Goal: Task Accomplishment & Management: Manage account settings

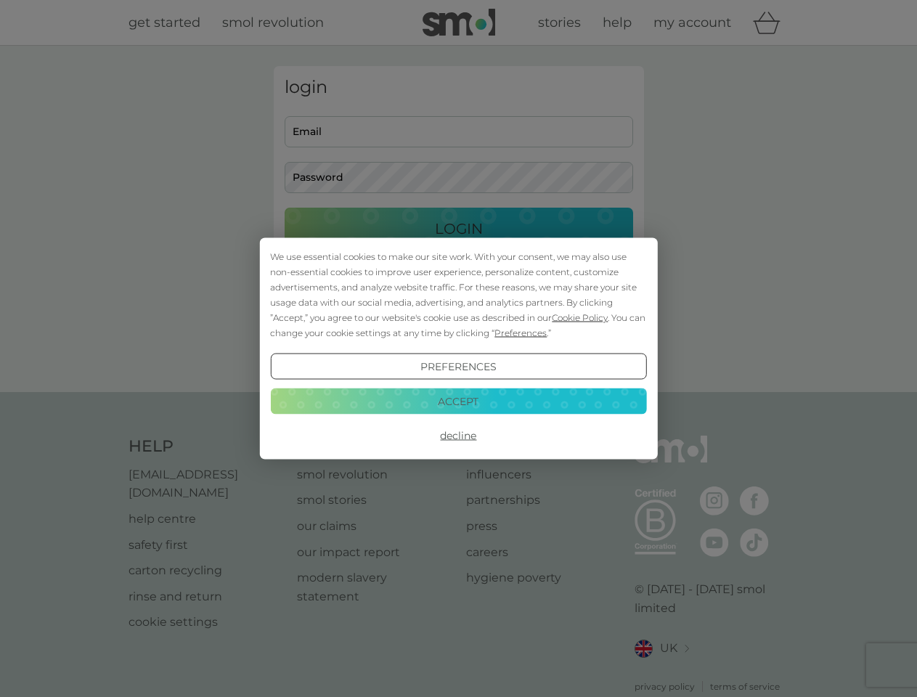
click at [580, 317] on span "Cookie Policy" at bounding box center [580, 317] width 56 height 11
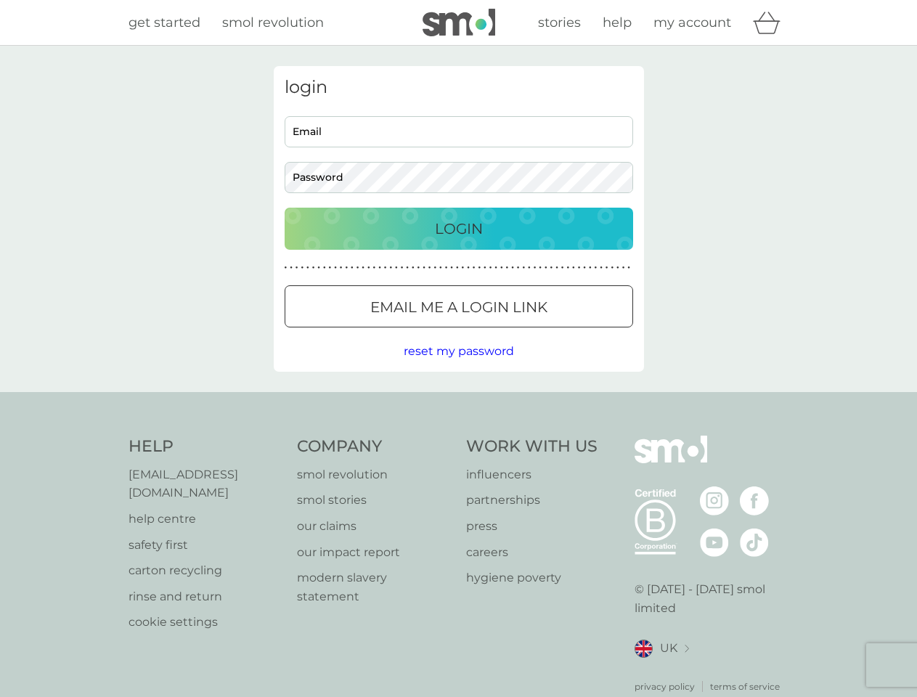
click at [519, 332] on div "login Email Password Login ● ● ● ● ● ● ● ● ● ● ● ● ● ● ● ● ● ● ● ● ● ● ● ● ● ● …" at bounding box center [459, 219] width 370 height 306
click at [458, 367] on div "login Email Password Login ● ● ● ● ● ● ● ● ● ● ● ● ● ● ● ● ● ● ● ● ● ● ● ● ● ● …" at bounding box center [459, 219] width 370 height 306
click at [458, 436] on div "Help [EMAIL_ADDRESS][DOMAIN_NAME] help centre safety first carton recycling rin…" at bounding box center [458, 565] width 661 height 258
click at [458, 401] on div "Help [EMAIL_ADDRESS][DOMAIN_NAME] help centre safety first carton recycling rin…" at bounding box center [458, 564] width 917 height 345
